Goal: Task Accomplishment & Management: Use online tool/utility

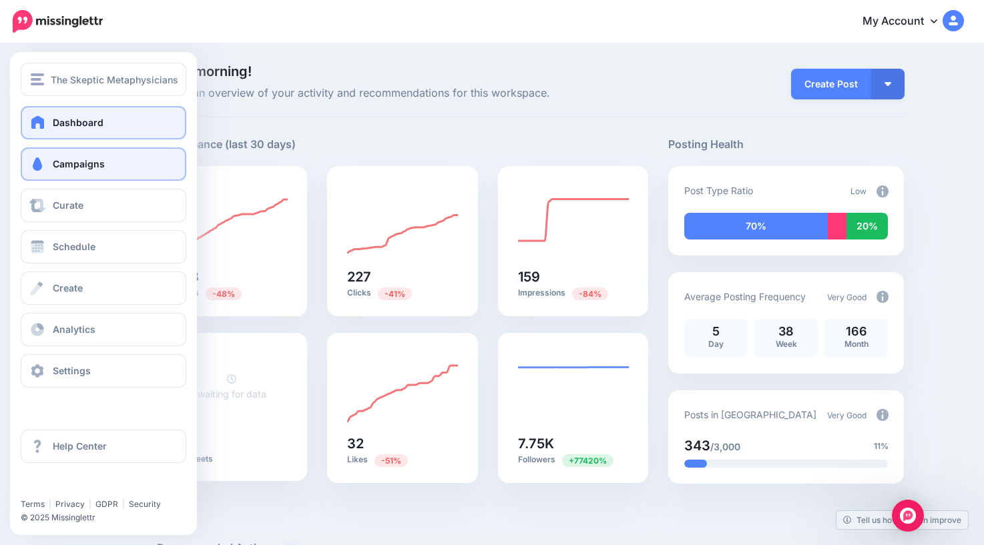
click at [58, 168] on span "Campaigns" at bounding box center [79, 163] width 52 height 11
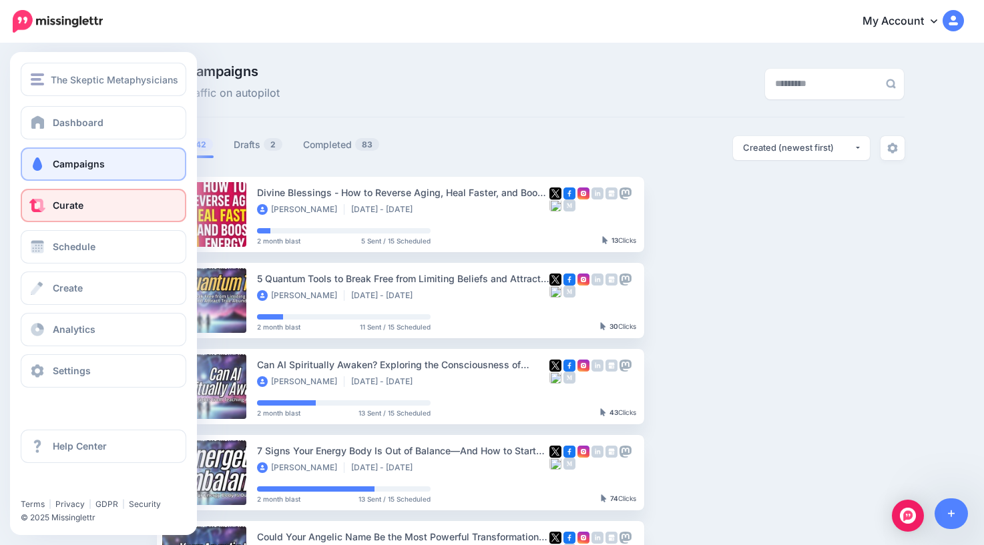
click at [57, 208] on span "Curate" at bounding box center [68, 205] width 31 height 11
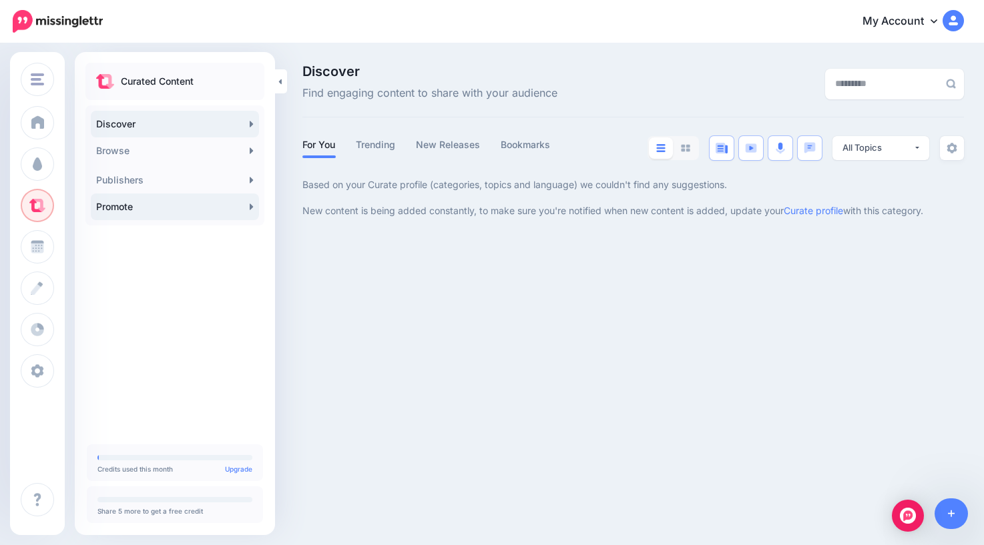
click at [198, 202] on link "Promote" at bounding box center [175, 207] width 168 height 27
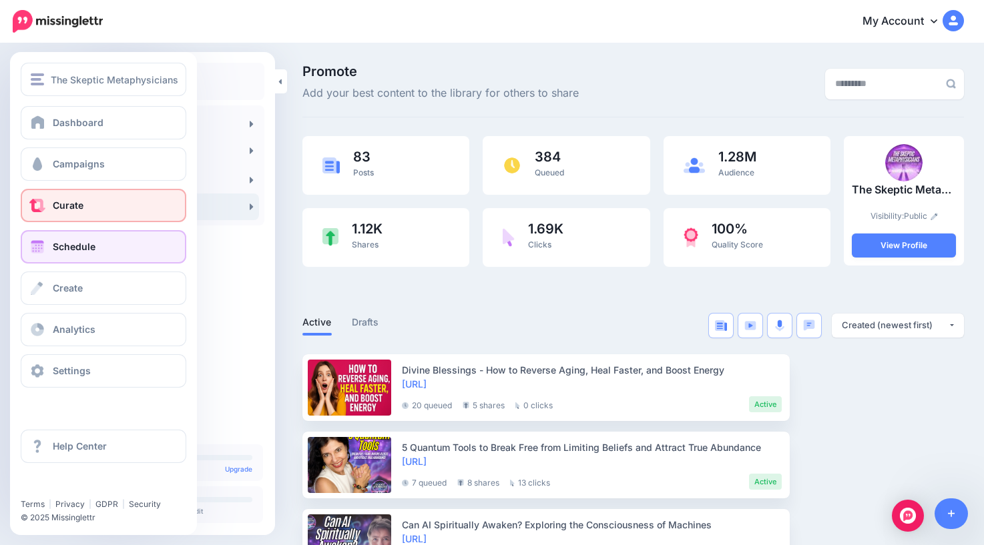
click at [63, 250] on span "Schedule" at bounding box center [74, 246] width 43 height 11
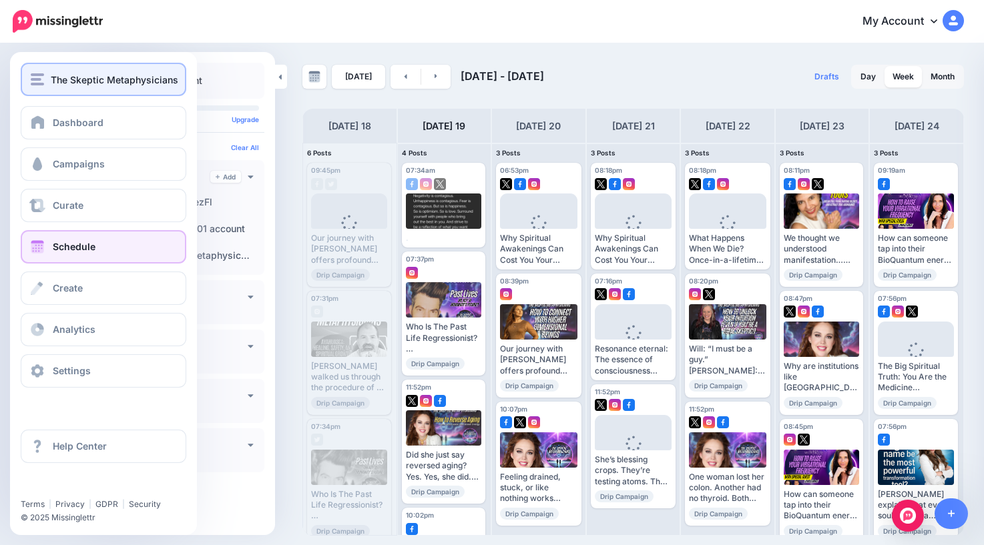
click at [37, 87] on button "The Skeptic Metaphysicians" at bounding box center [104, 79] width 166 height 33
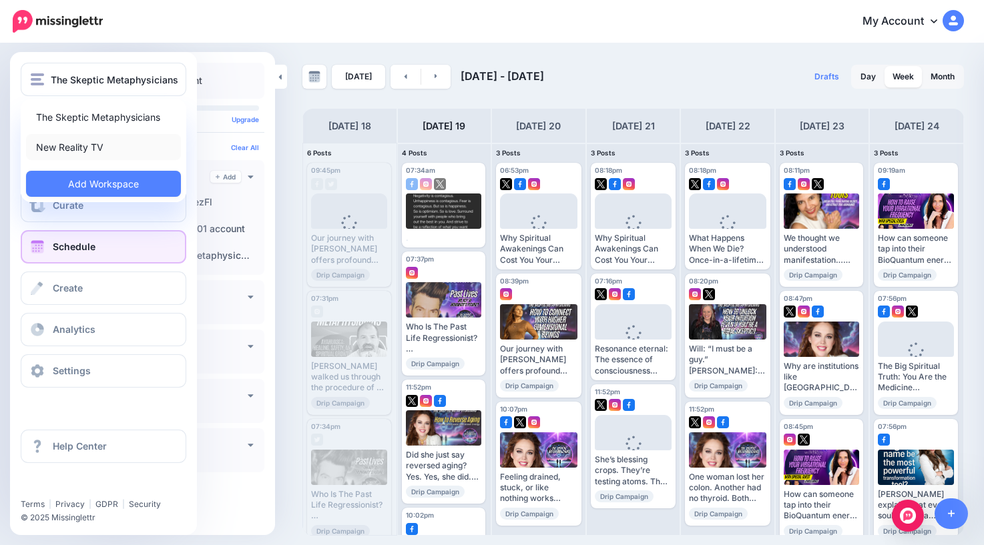
click at [79, 144] on link "New Reality TV" at bounding box center [103, 147] width 155 height 26
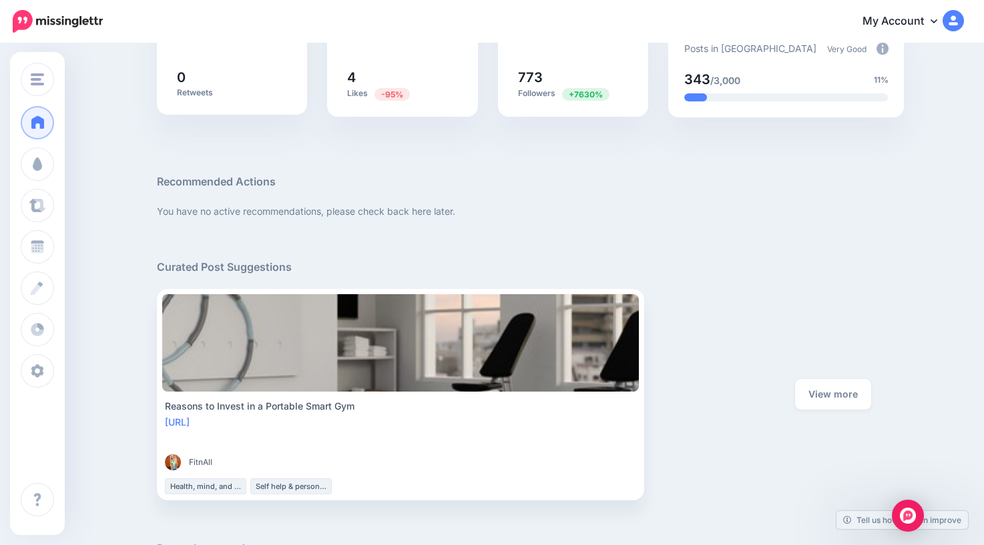
scroll to position [383, 0]
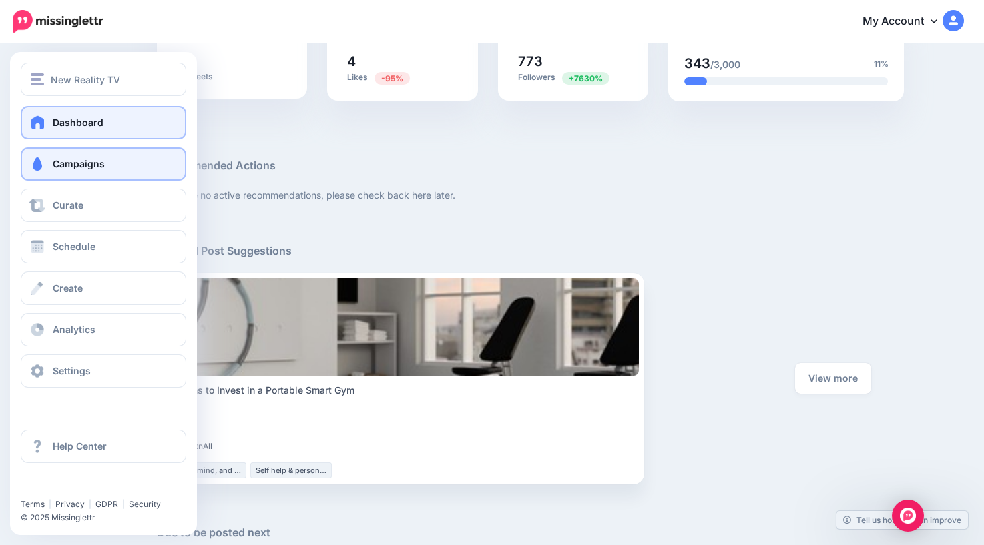
click at [76, 171] on link "Campaigns" at bounding box center [104, 164] width 166 height 33
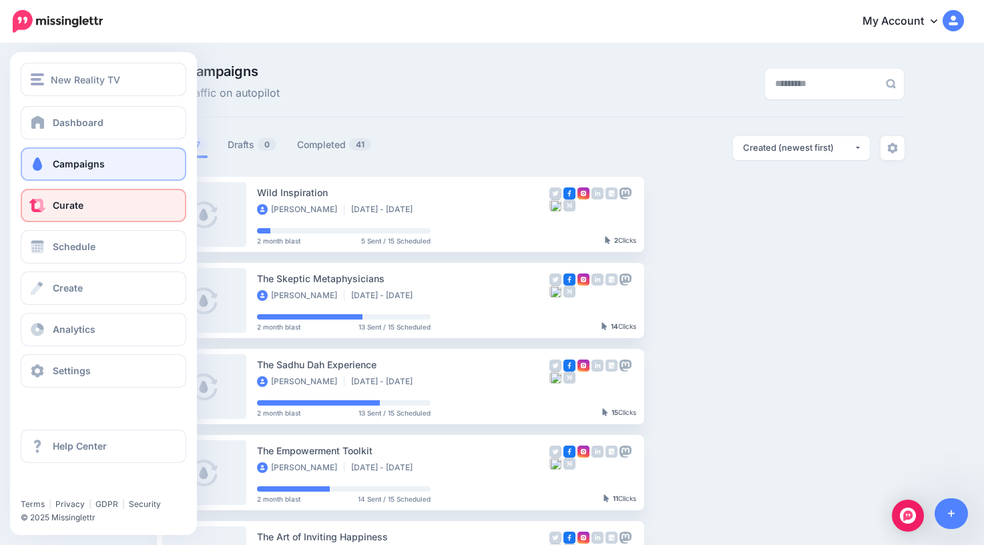
click at [63, 210] on span "Curate" at bounding box center [68, 205] width 31 height 11
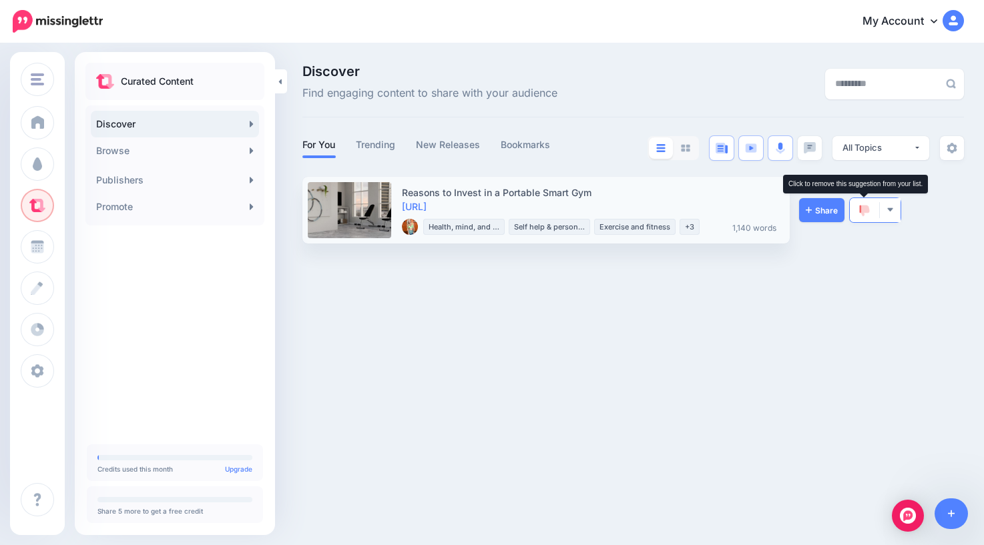
click at [861, 214] on img at bounding box center [864, 211] width 11 height 12
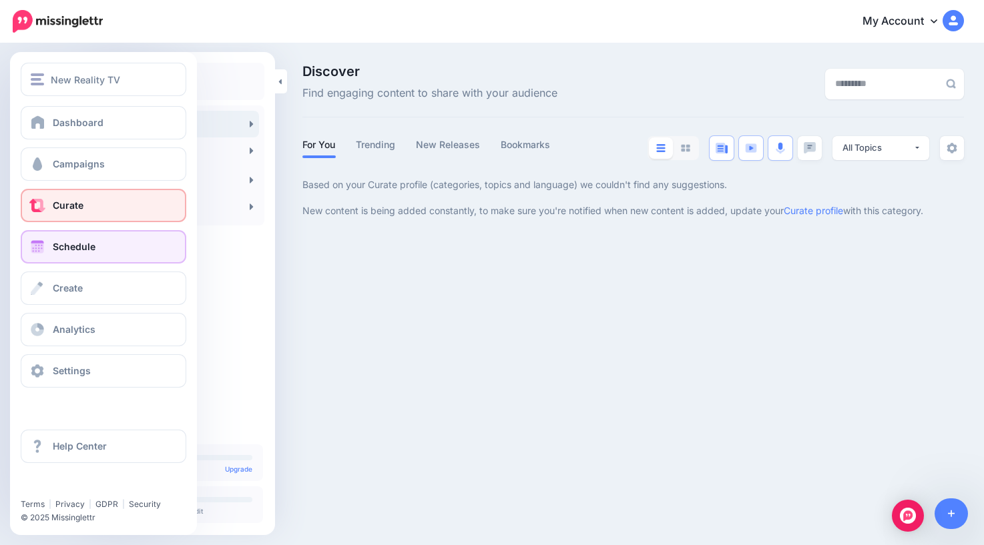
click at [79, 250] on span "Schedule" at bounding box center [74, 246] width 43 height 11
